Goal: Information Seeking & Learning: Learn about a topic

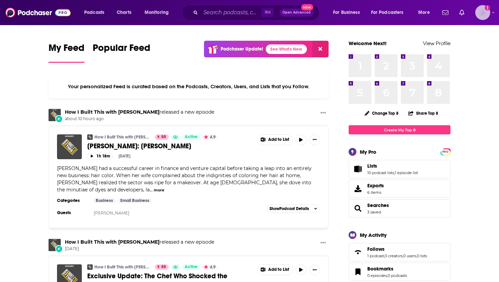
click at [246, 16] on img "Logged in as systemsteam" at bounding box center [483, 12] width 15 height 15
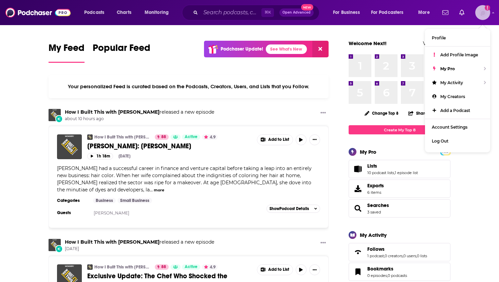
click at [246, 16] on img "Logged in as systemsteam" at bounding box center [483, 12] width 15 height 15
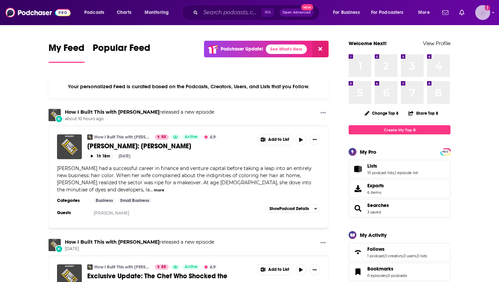
click at [246, 14] on img "Logged in as systemsteam" at bounding box center [483, 12] width 15 height 15
click at [217, 10] on input "Search podcasts, credits, & more..." at bounding box center [231, 12] width 61 height 11
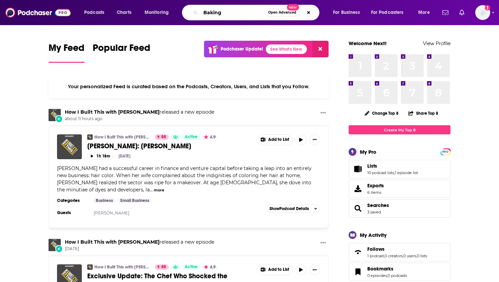
type input "Baking"
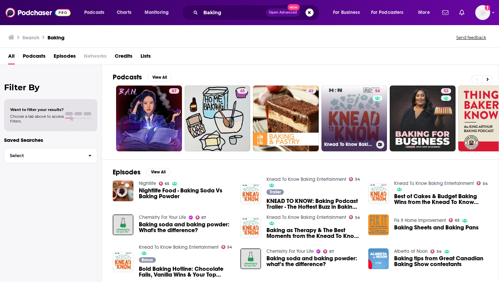
click at [246, 108] on link "54 Knead To Know Baking Entertainment" at bounding box center [355, 119] width 66 height 66
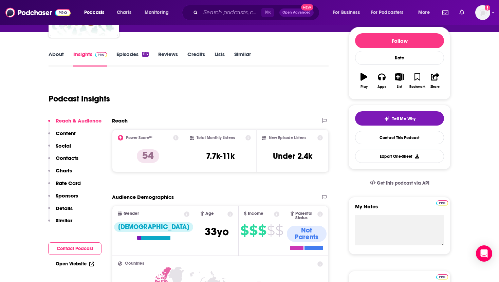
scroll to position [58, 0]
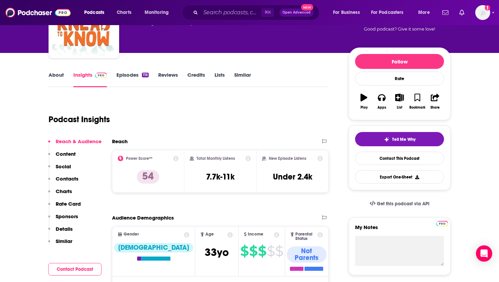
click at [120, 74] on link "Episodes 116" at bounding box center [133, 80] width 32 height 16
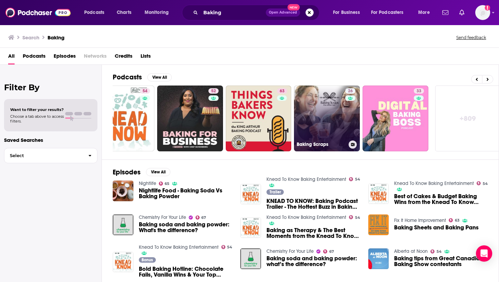
scroll to position [0, 237]
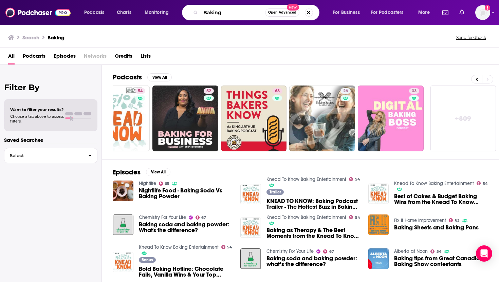
click at [204, 11] on input "Baking" at bounding box center [233, 12] width 65 height 11
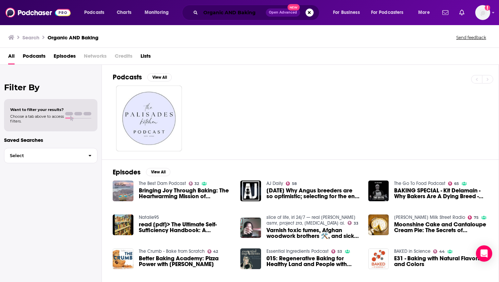
click at [236, 11] on input "Organic AND Baking" at bounding box center [233, 12] width 65 height 11
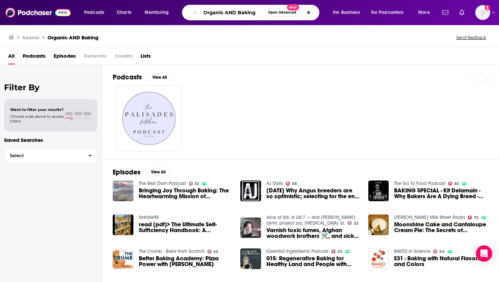
drag, startPoint x: 237, startPoint y: 13, endPoint x: 191, endPoint y: 11, distance: 46.6
click at [191, 11] on div "Organic AND Baking Open Advanced New" at bounding box center [251, 13] width 138 height 16
type input "Baking"
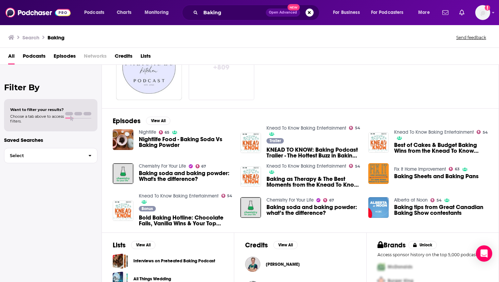
scroll to position [55, 0]
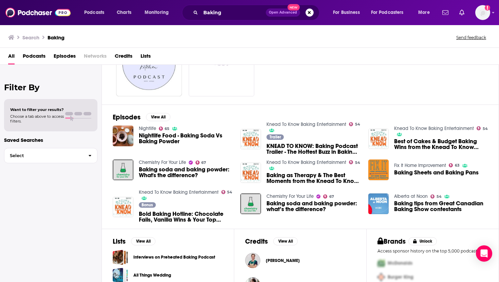
click at [246, 90] on div "+ 809" at bounding box center [306, 64] width 386 height 66
click at [246, 108] on img "KNEAD TO KNOW: Baking Podcast Trailer - The Hottest Buzz in Baking Every Week" at bounding box center [251, 139] width 21 height 21
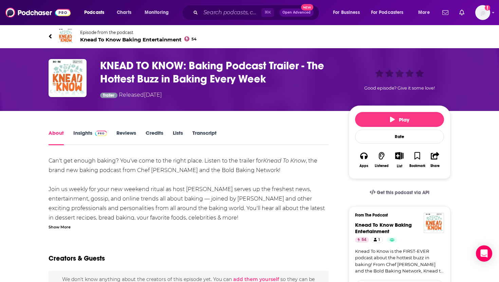
click at [85, 108] on link "Insights" at bounding box center [90, 138] width 34 height 16
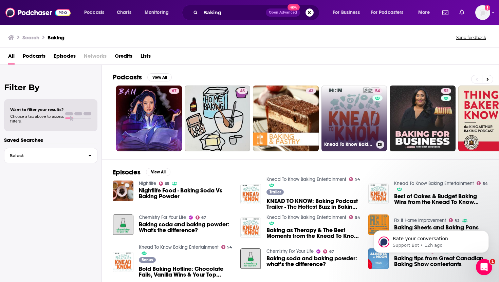
click at [246, 108] on link "54 Knead To Know Baking Entertainment" at bounding box center [355, 119] width 66 height 66
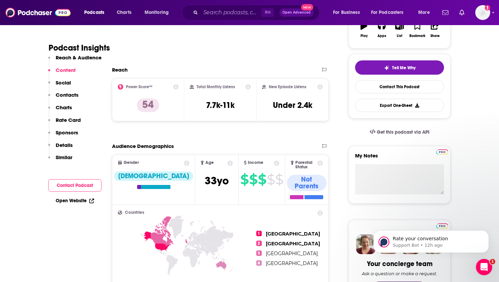
scroll to position [57, 0]
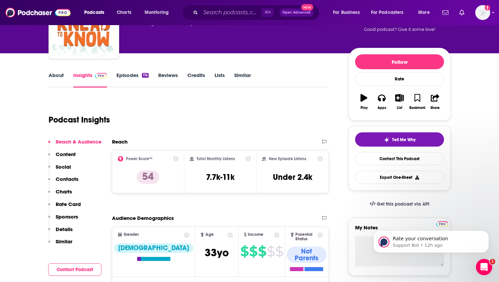
click at [131, 74] on link "Episodes 116" at bounding box center [133, 80] width 32 height 16
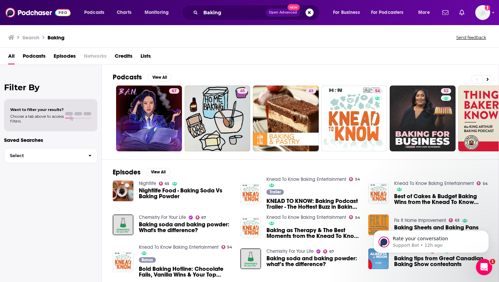
click at [60, 107] on div "Want to filter your results? Choose a tab above to access filters." at bounding box center [50, 115] width 93 height 32
click at [50, 108] on span "Select" at bounding box center [43, 156] width 78 height 4
click at [51, 108] on div "Filter By Want to filter your results? Choose a tab above to access filters. Sa…" at bounding box center [51, 206] width 102 height 282
click at [38, 57] on span "Podcasts" at bounding box center [34, 58] width 23 height 14
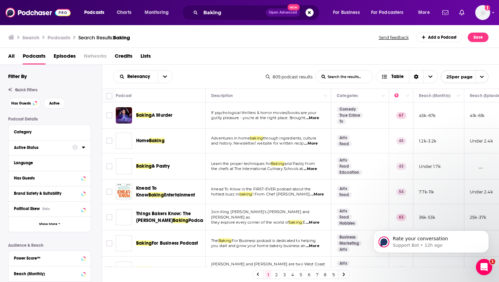
click at [42, 108] on div "Active Status" at bounding box center [41, 147] width 54 height 5
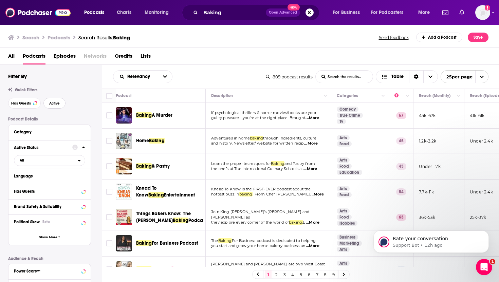
click at [53, 102] on span "Active" at bounding box center [54, 104] width 11 height 4
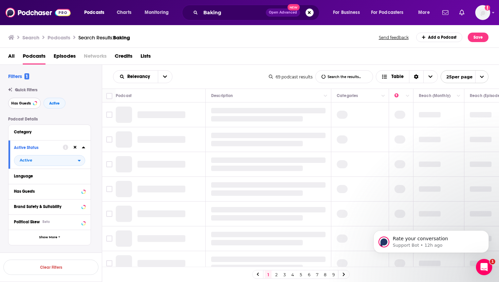
click at [21, 104] on span "Has Guests" at bounding box center [21, 104] width 20 height 4
